Goal: Transaction & Acquisition: Purchase product/service

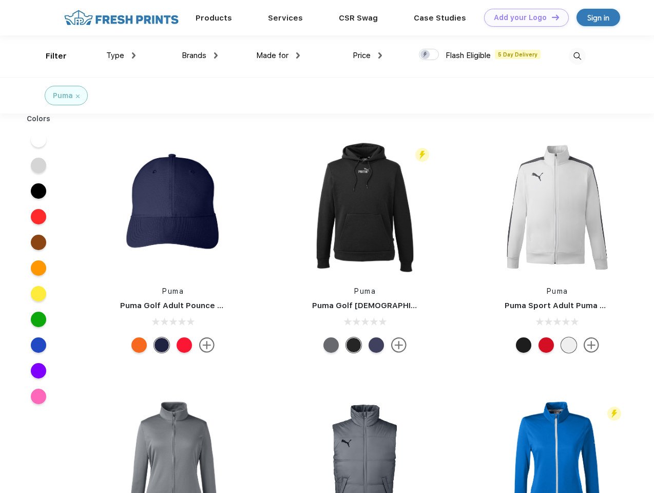
scroll to position [1, 0]
click at [523, 17] on link "Add your Logo Design Tool" at bounding box center [526, 18] width 85 height 18
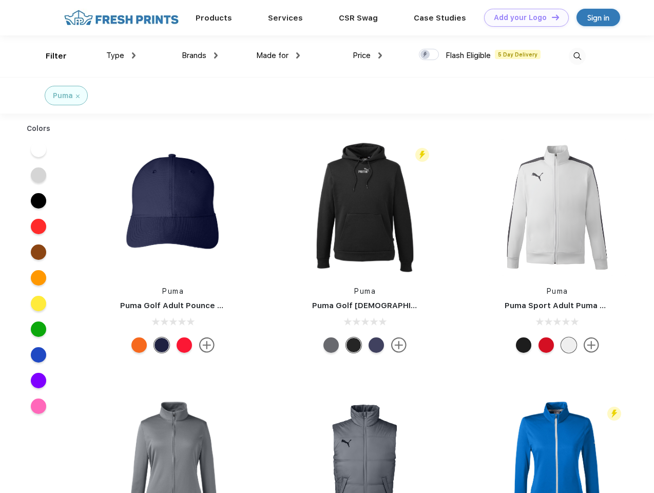
click at [0, 0] on div "Design Tool" at bounding box center [0, 0] width 0 height 0
click at [551, 17] on link "Add your Logo Design Tool" at bounding box center [526, 18] width 85 height 18
click at [49, 56] on div "Filter" at bounding box center [56, 56] width 21 height 12
click at [121, 55] on span "Type" at bounding box center [115, 55] width 18 height 9
click at [200, 55] on span "Brands" at bounding box center [194, 55] width 25 height 9
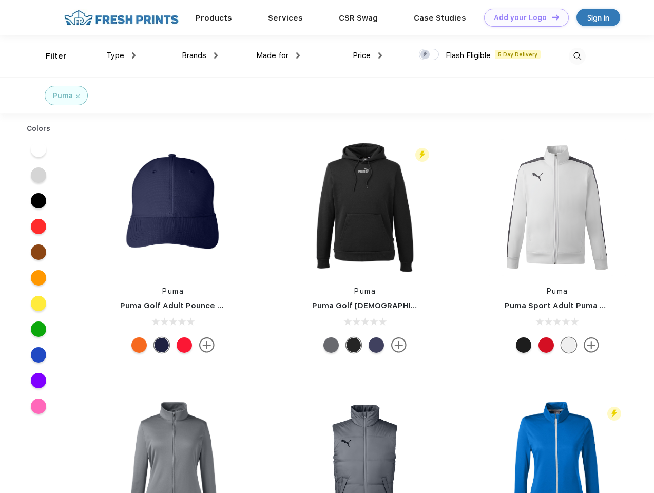
click at [278, 55] on span "Made for" at bounding box center [272, 55] width 32 height 9
click at [367, 55] on span "Price" at bounding box center [362, 55] width 18 height 9
